Goal: Check status: Check status

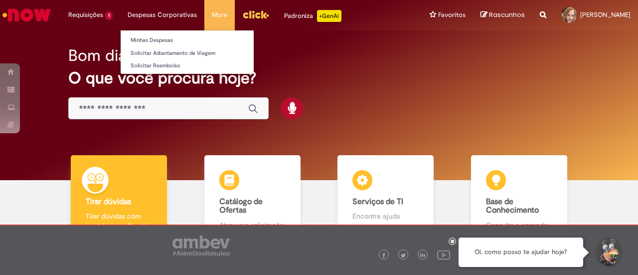
click at [152, 34] on li "Minhas Despesas" at bounding box center [187, 39] width 133 height 13
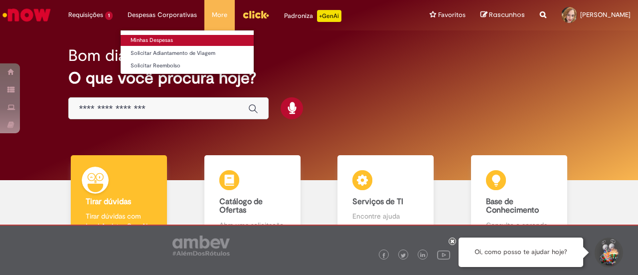
click at [152, 35] on link "Minhas Despesas" at bounding box center [187, 40] width 133 height 11
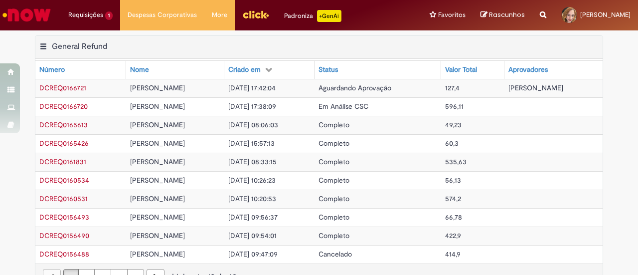
click at [604, 155] on div "Exportar como PDF Exportar como Excel Exportar como CSV General Refund Tabela -…" at bounding box center [318, 168] width 583 height 266
click at [359, 105] on span "Em Análise CSC" at bounding box center [344, 106] width 50 height 9
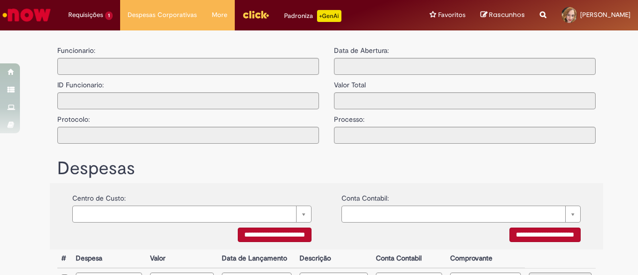
type input "**********"
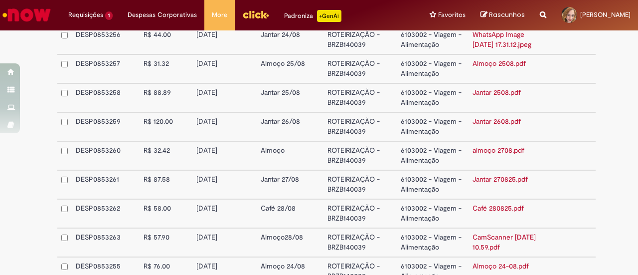
scroll to position [253, 0]
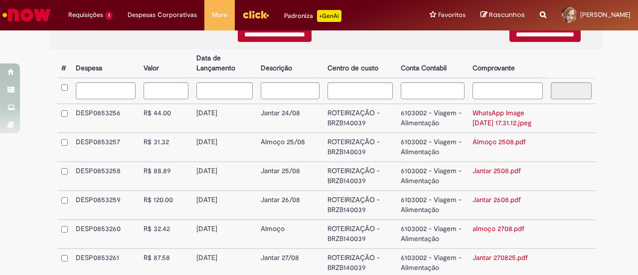
click at [487, 122] on link "WhatsApp Image 2025-08-28 at 17.31.12.jpeg" at bounding box center [502, 117] width 59 height 19
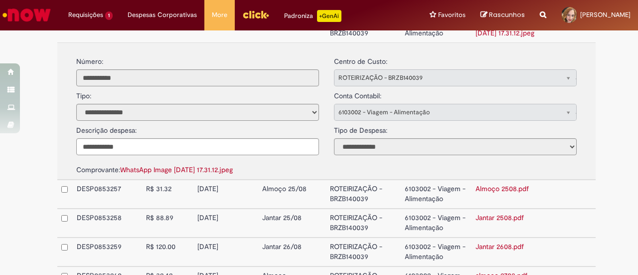
scroll to position [453, 0]
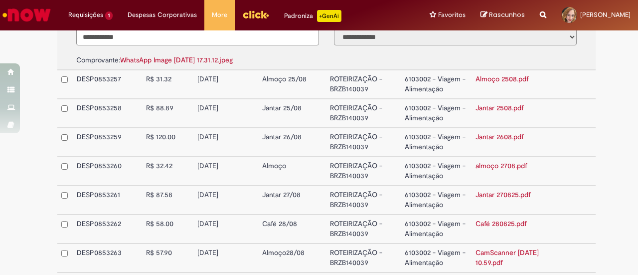
click at [161, 62] on link "WhatsApp Image 2025-08-28 at 17.31.12.jpeg" at bounding box center [176, 59] width 113 height 9
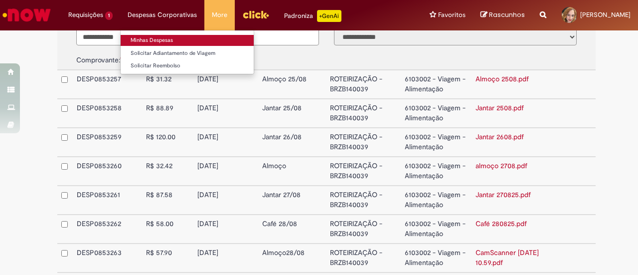
click at [166, 43] on link "Minhas Despesas" at bounding box center [187, 40] width 133 height 11
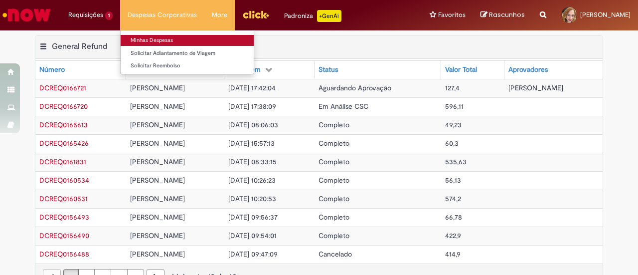
click at [167, 38] on link "Minhas Despesas" at bounding box center [187, 40] width 133 height 11
